Goal: Information Seeking & Learning: Learn about a topic

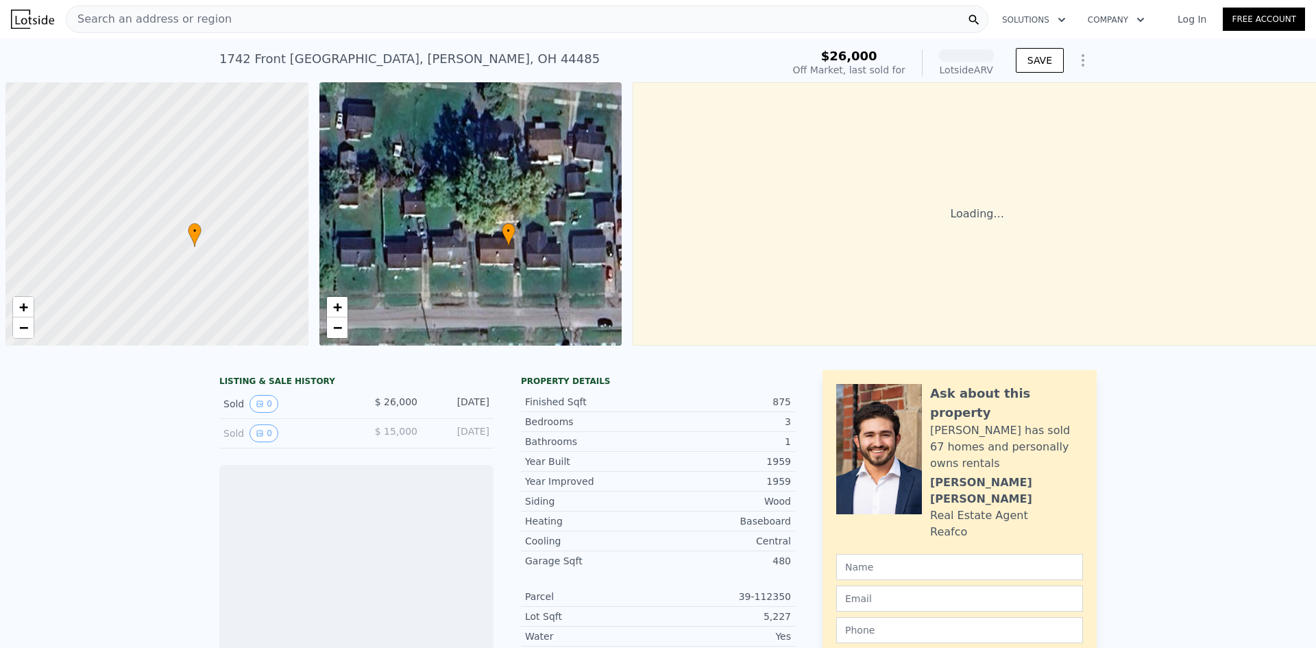
scroll to position [0, 7]
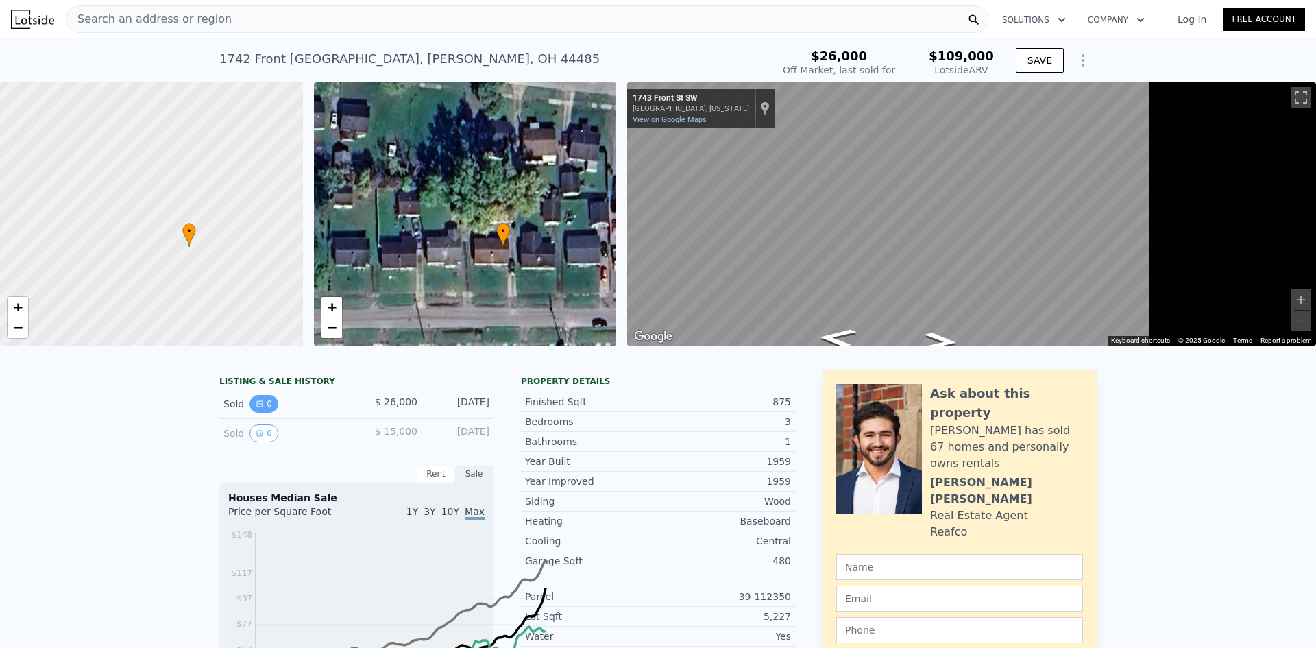
click at [257, 407] on icon "View historical data" at bounding box center [259, 403] width 5 height 5
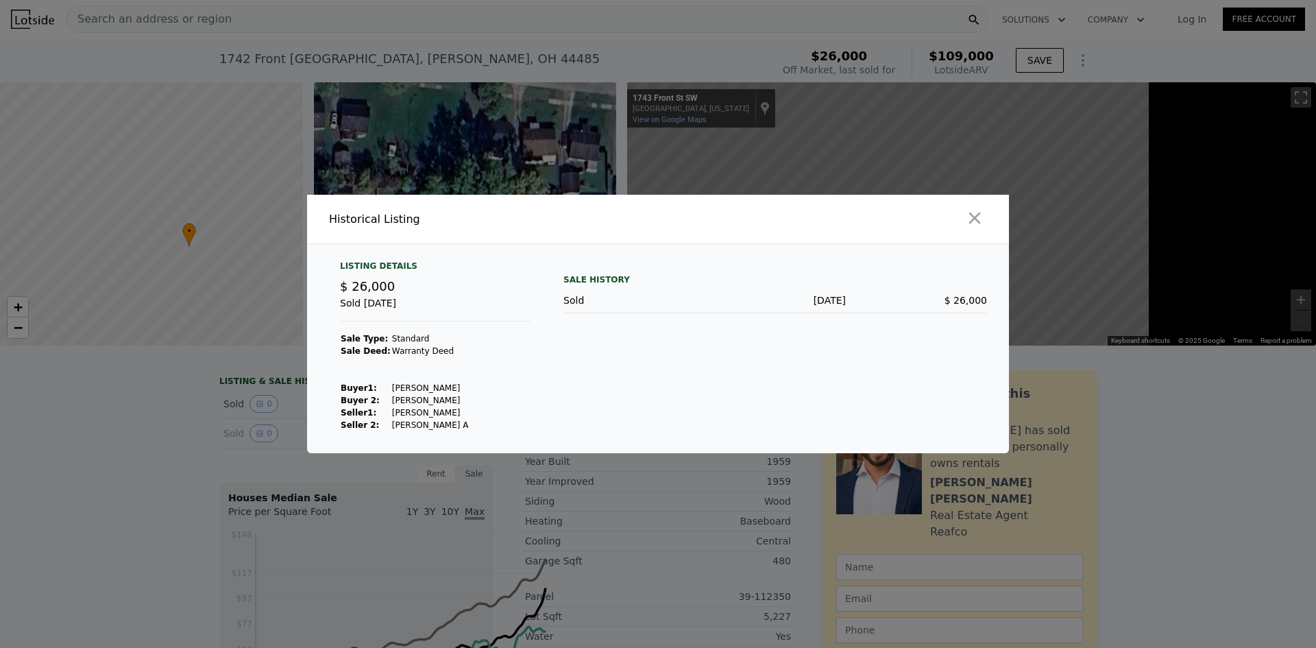
drag, startPoint x: 1051, startPoint y: 197, endPoint x: 965, endPoint y: 385, distance: 206.5
click at [965, 385] on div "Historical Listing Listing Details $ 26,000 Sold [DATE] Sale Type: Standard Sal…" at bounding box center [658, 324] width 702 height 258
click at [965, 385] on div "Sale History Sold [DATE] $ 26,000" at bounding box center [776, 346] width 424 height 171
click at [984, 208] on icon "button" at bounding box center [974, 217] width 19 height 19
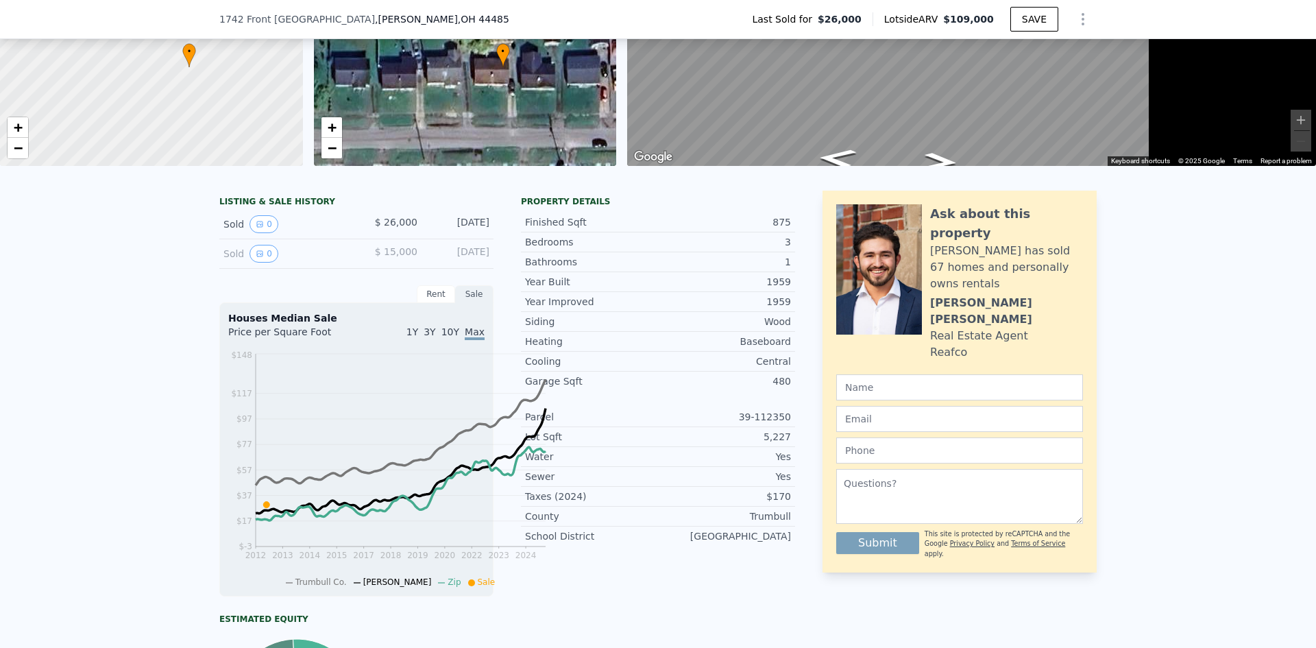
scroll to position [199, 0]
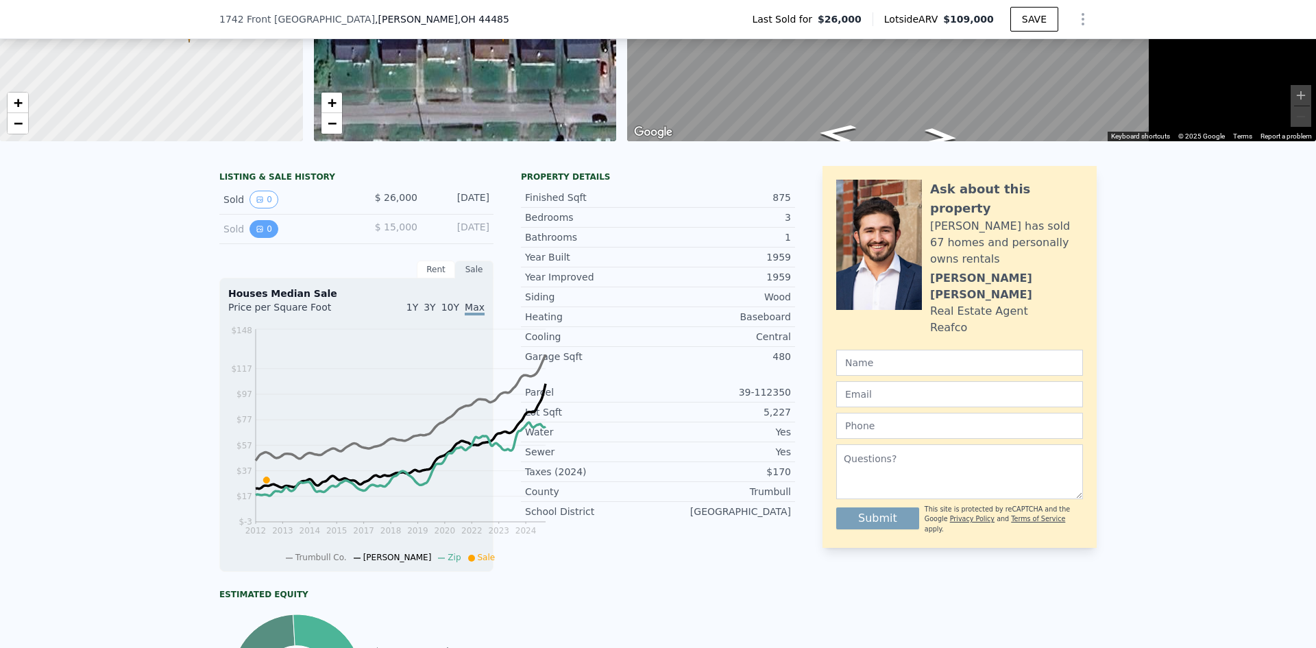
click at [250, 238] on button "0" at bounding box center [264, 229] width 29 height 18
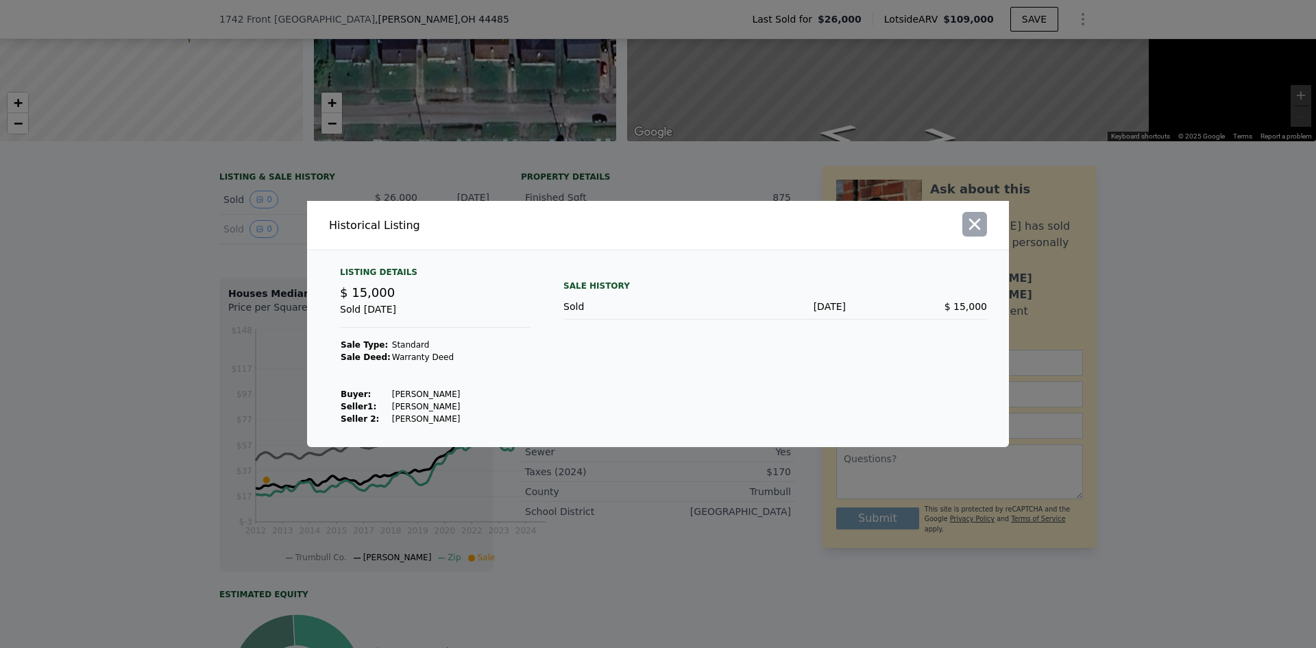
click at [984, 215] on icon "button" at bounding box center [974, 224] width 19 height 19
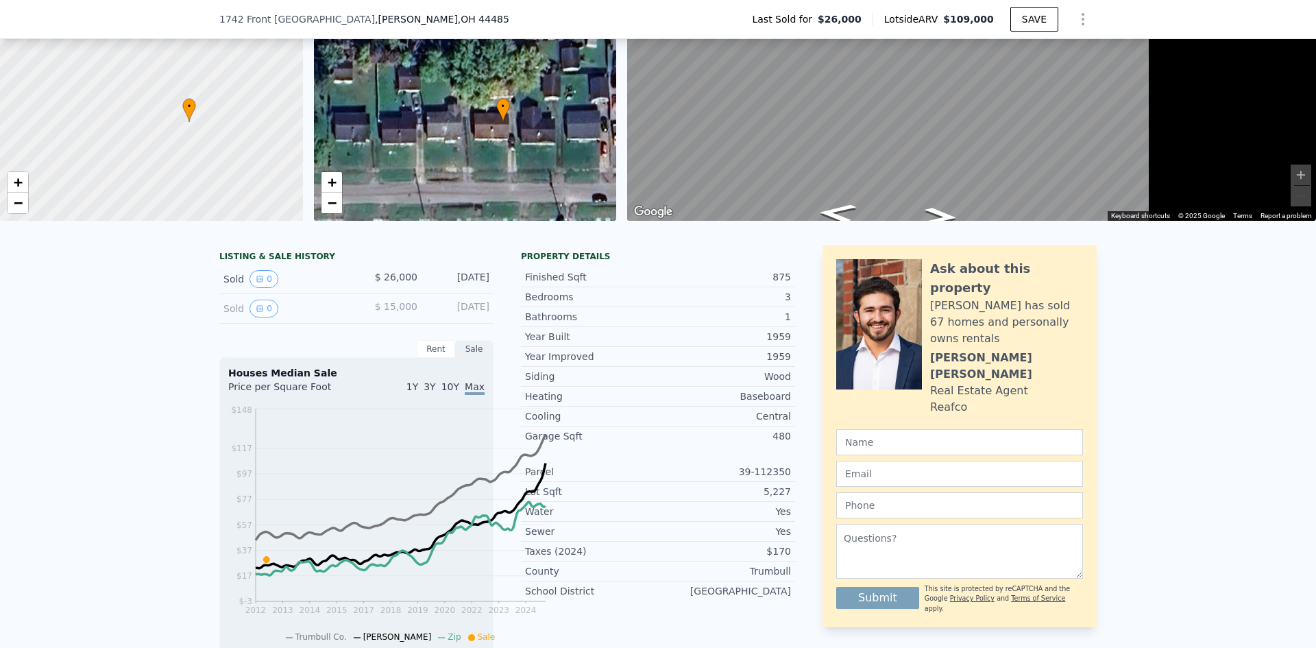
scroll to position [6, 0]
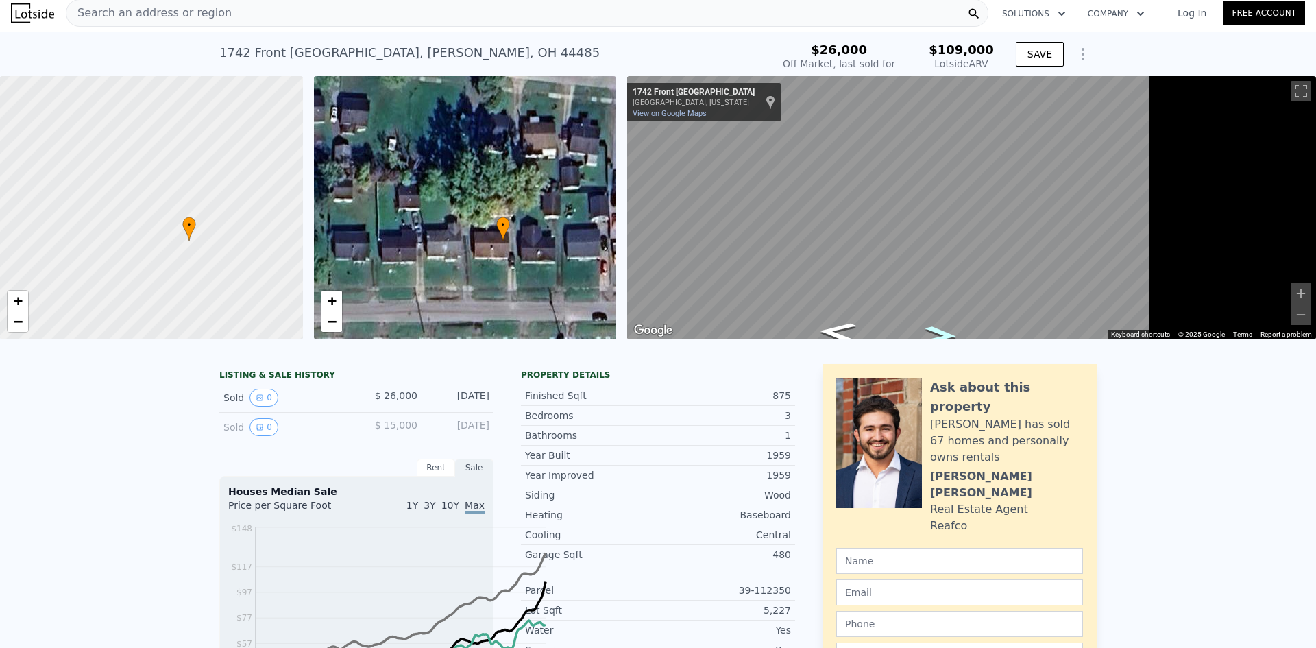
click at [975, 350] on icon "Go East, Front St SW" at bounding box center [939, 336] width 71 height 28
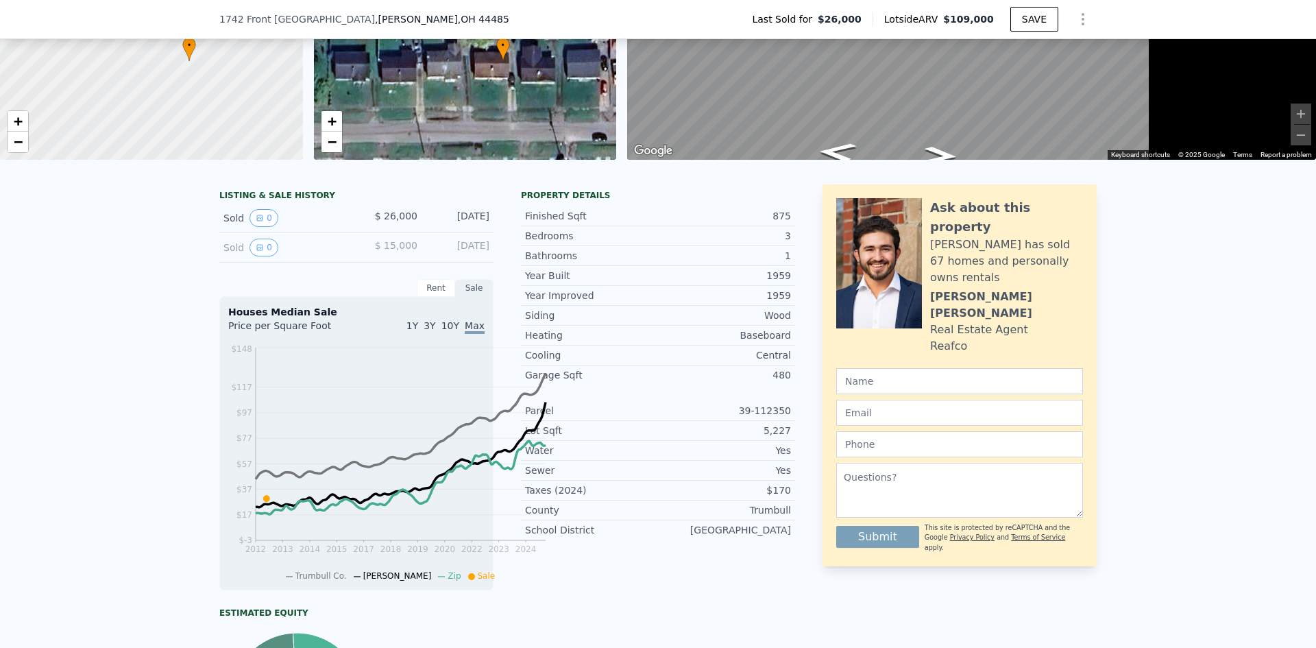
scroll to position [0, 0]
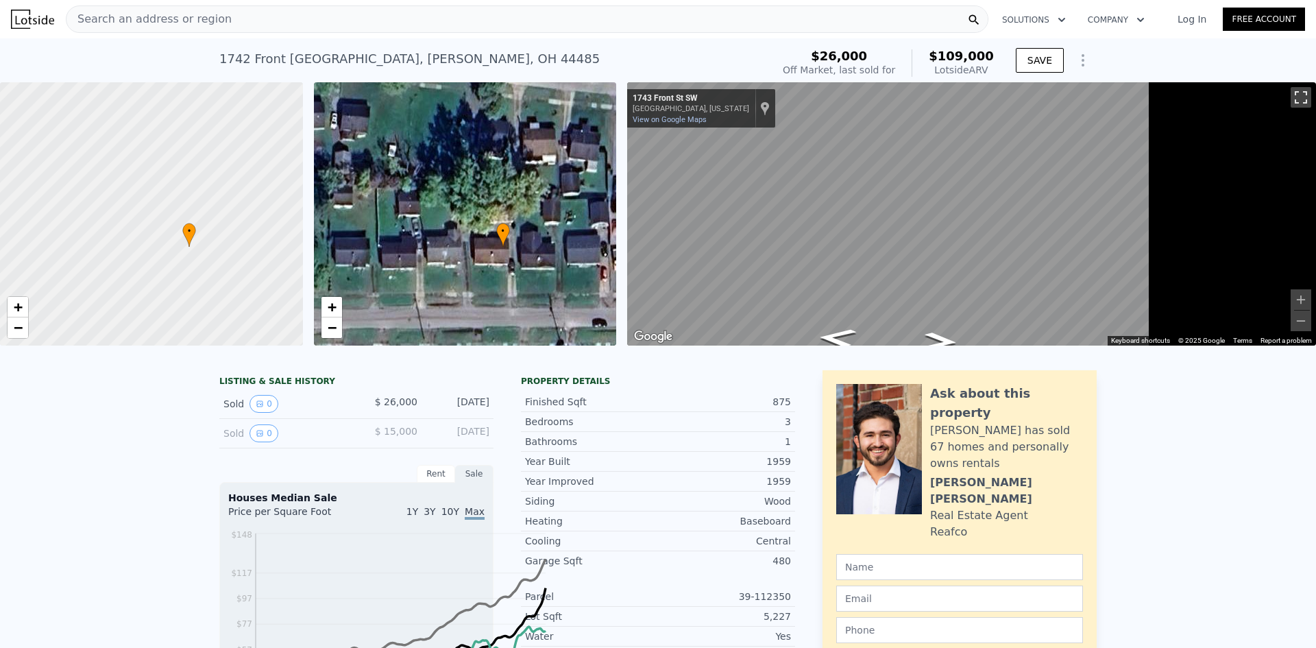
click at [1291, 108] on button "Toggle fullscreen view" at bounding box center [1301, 97] width 21 height 21
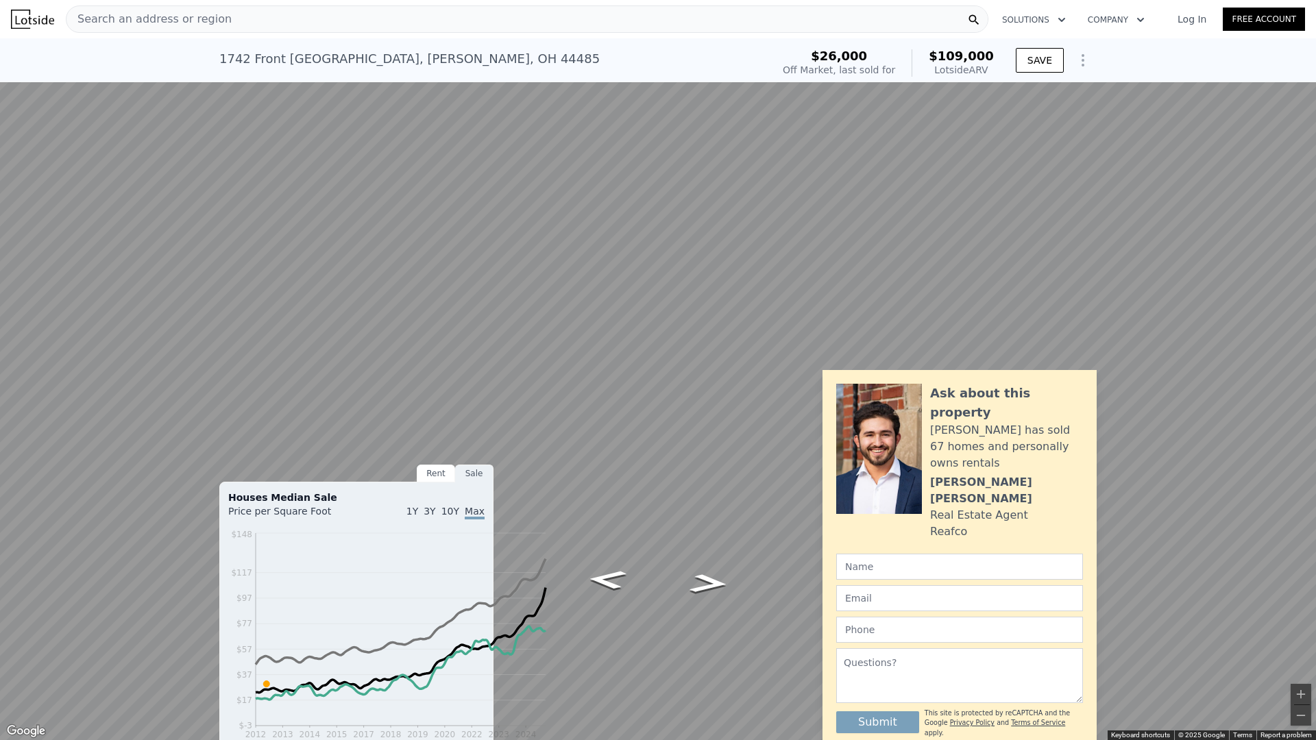
click at [1295, 8] on button "Toggle fullscreen view" at bounding box center [1301, 15] width 21 height 21
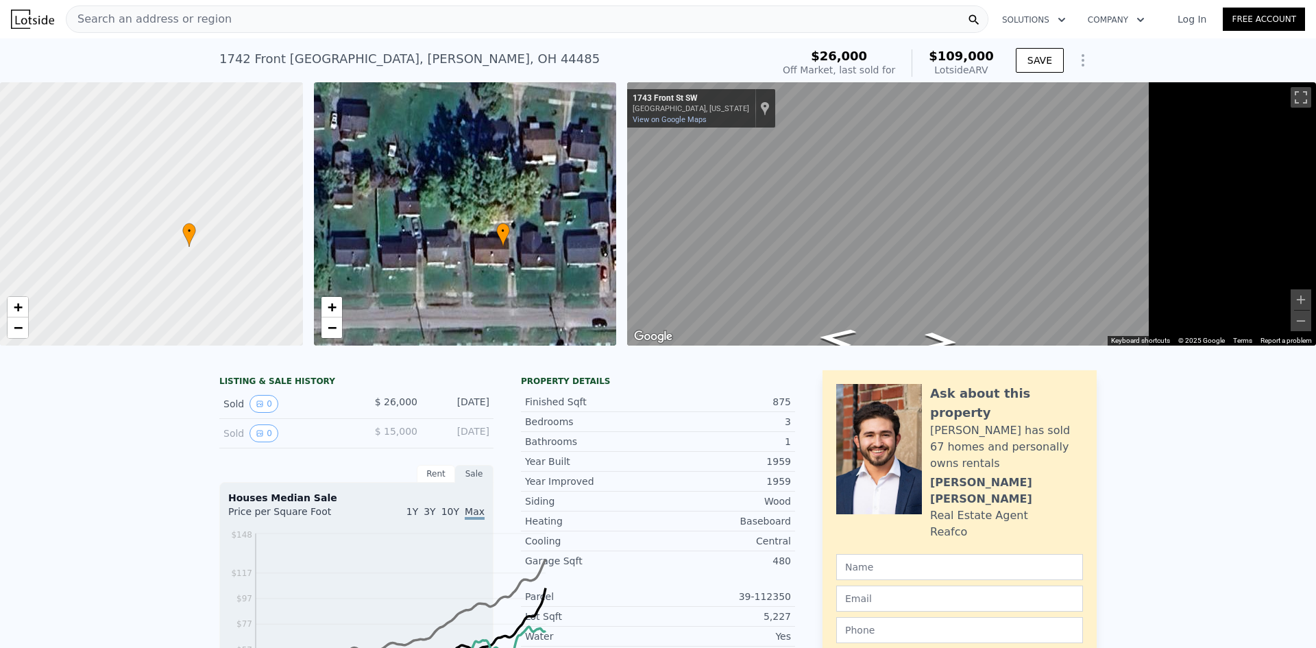
click at [749, 104] on div "1743 Front St SW" at bounding box center [691, 98] width 117 height 11
click at [770, 116] on div "Show location on map" at bounding box center [765, 108] width 10 height 15
